Goal: Navigation & Orientation: Find specific page/section

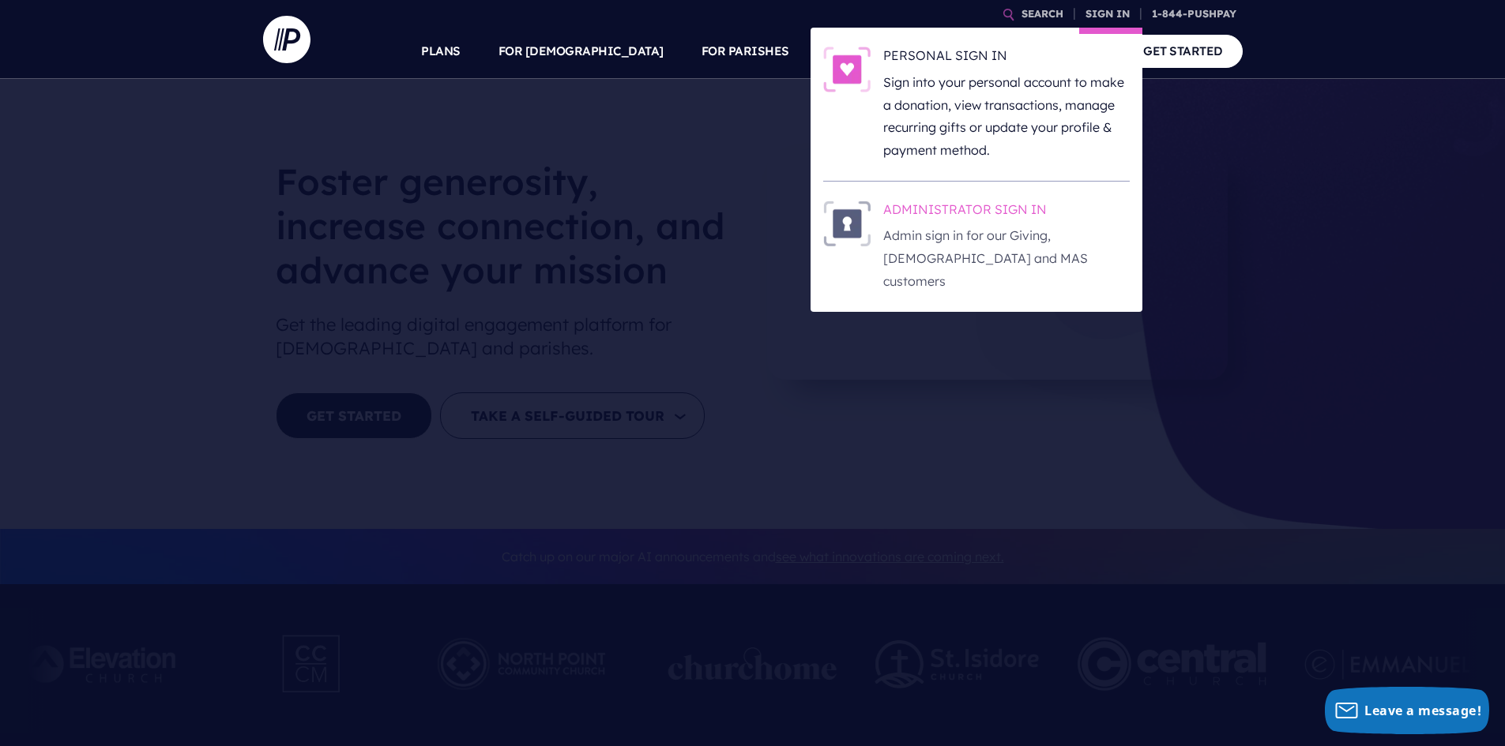
click at [1075, 222] on h6 "ADMINISTRATOR SIGN IN" at bounding box center [1006, 213] width 246 height 24
click at [1121, 16] on link "SIGN IN" at bounding box center [1107, 14] width 57 height 28
click at [1008, 227] on p "Admin sign in for our Giving, [DEMOGRAPHIC_DATA] and MAS customers" at bounding box center [1006, 258] width 246 height 68
